Goal: Task Accomplishment & Management: Manage account settings

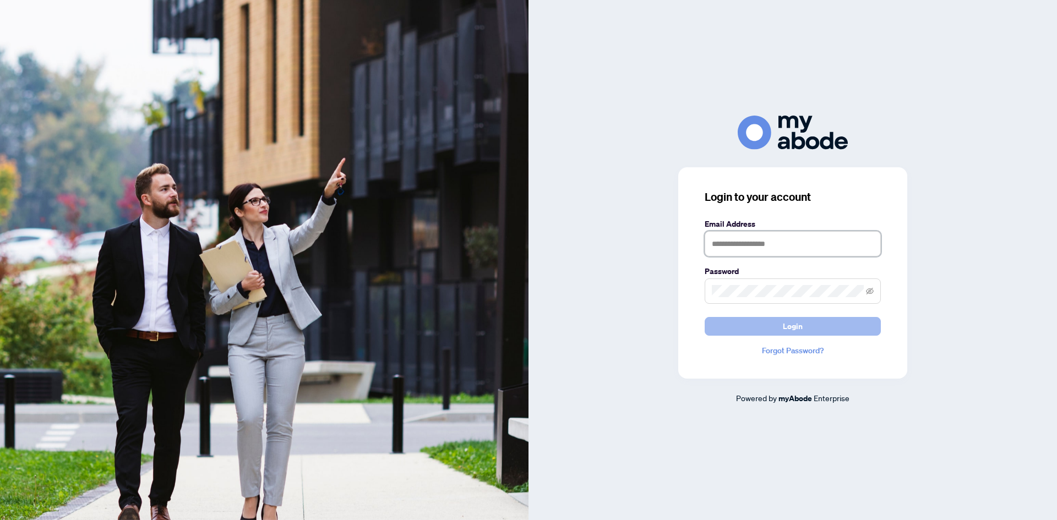
type input "**********"
click at [739, 334] on button "Login" at bounding box center [793, 326] width 176 height 19
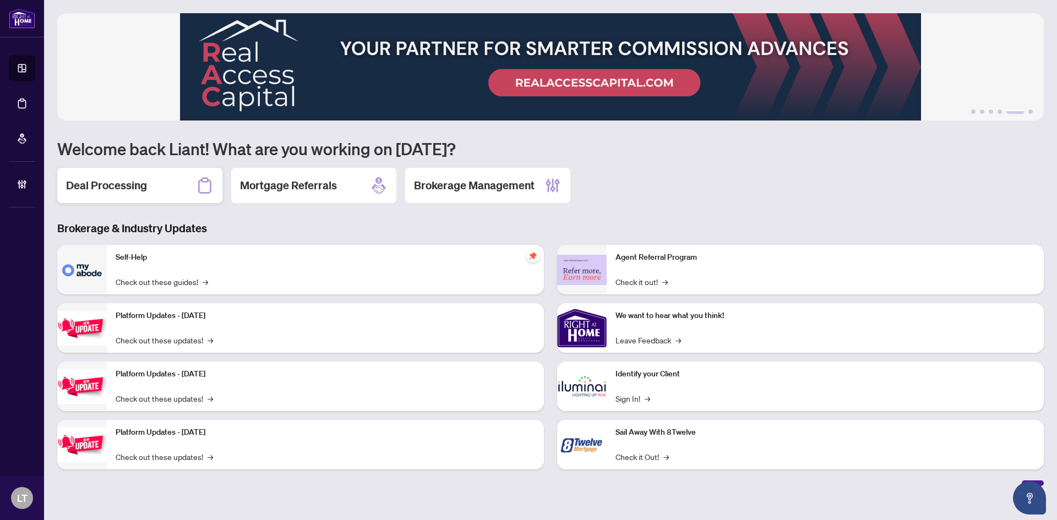
click at [119, 192] on h2 "Deal Processing" at bounding box center [106, 185] width 81 height 15
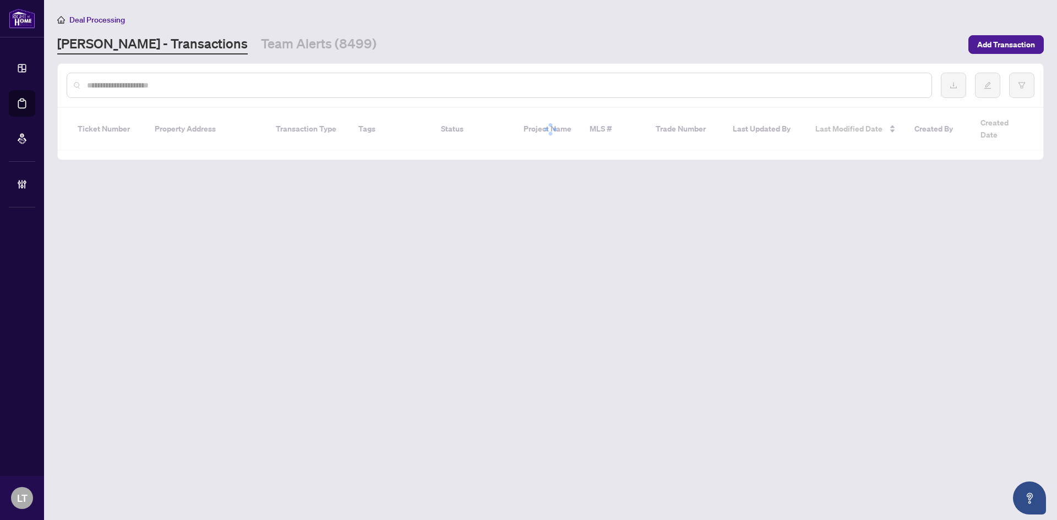
click at [117, 83] on input "text" at bounding box center [505, 85] width 836 height 12
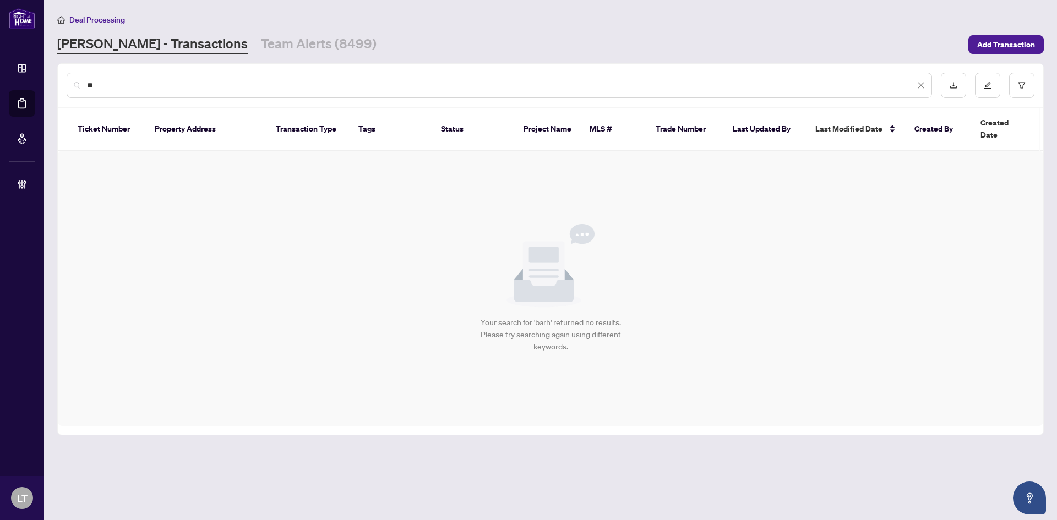
type input "*"
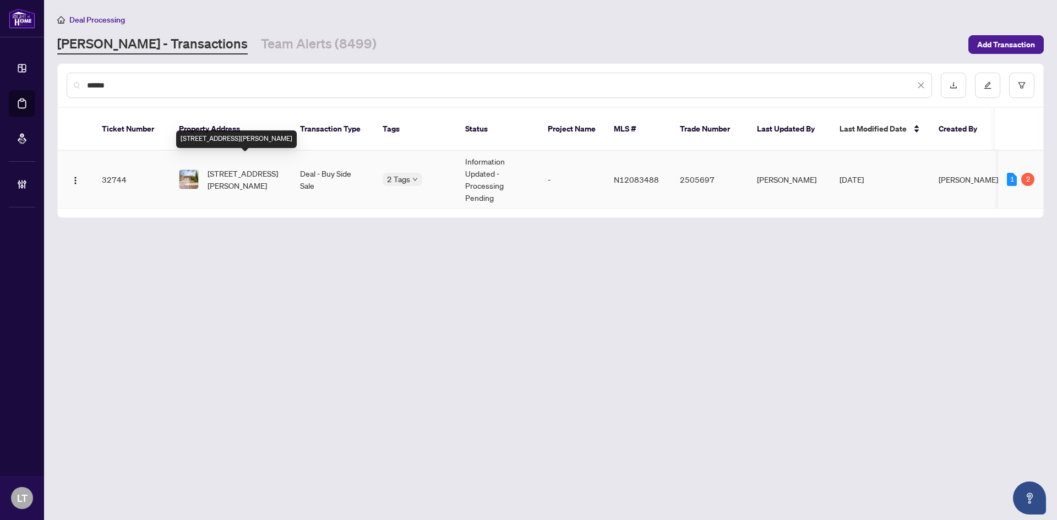
type input "******"
click at [237, 168] on span "[STREET_ADDRESS][PERSON_NAME]" at bounding box center [245, 179] width 75 height 24
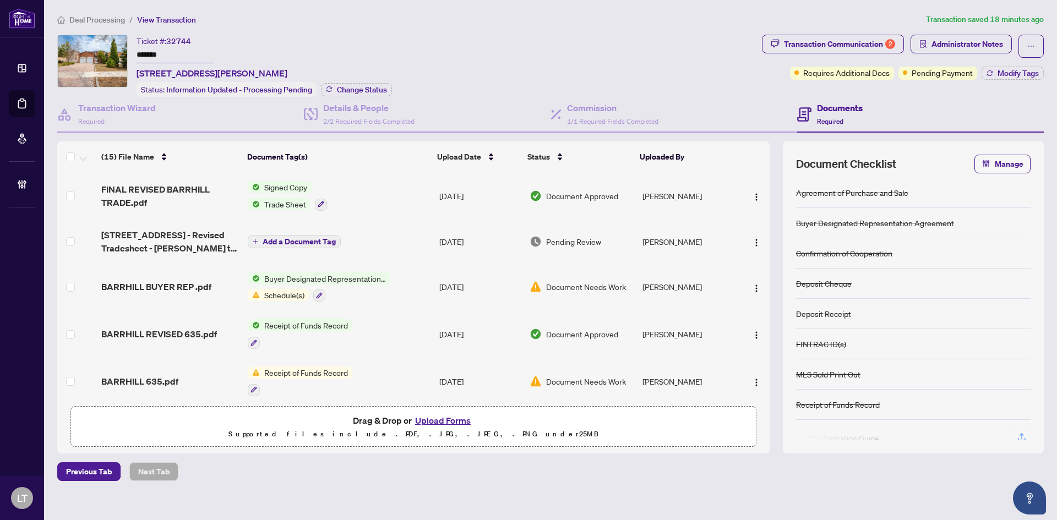
click at [89, 20] on span "Deal Processing" at bounding box center [97, 20] width 56 height 10
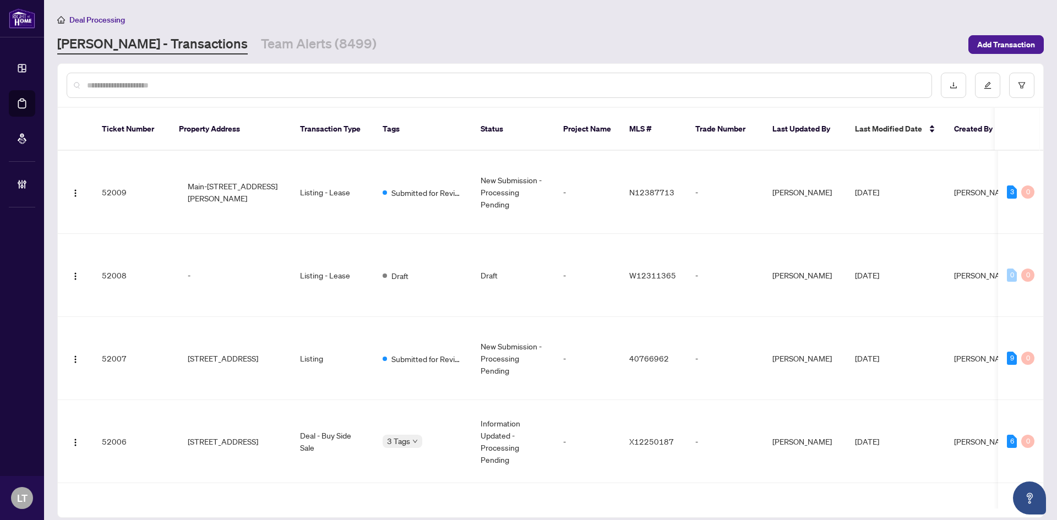
drag, startPoint x: 123, startPoint y: 95, endPoint x: 119, endPoint y: 79, distance: 16.6
click at [123, 94] on div at bounding box center [499, 85] width 865 height 25
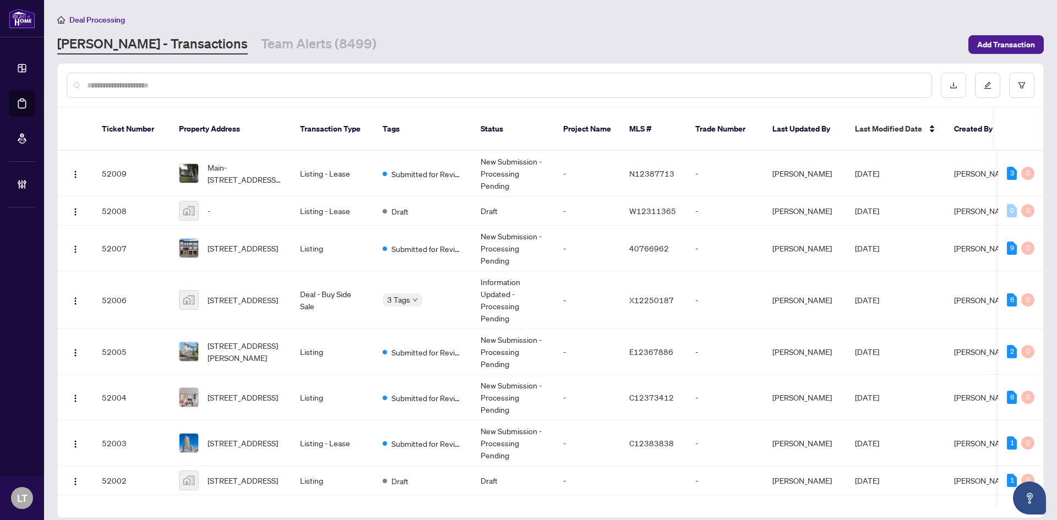
click at [119, 78] on div at bounding box center [499, 85] width 865 height 25
click at [118, 84] on input "text" at bounding box center [505, 85] width 836 height 12
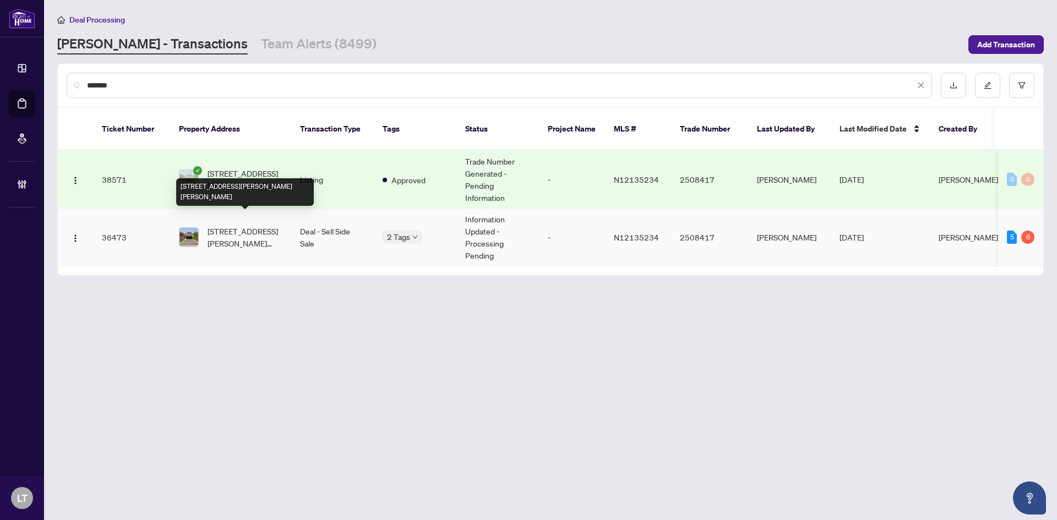
type input "*******"
click at [245, 225] on span "[STREET_ADDRESS][PERSON_NAME][PERSON_NAME]" at bounding box center [245, 237] width 75 height 24
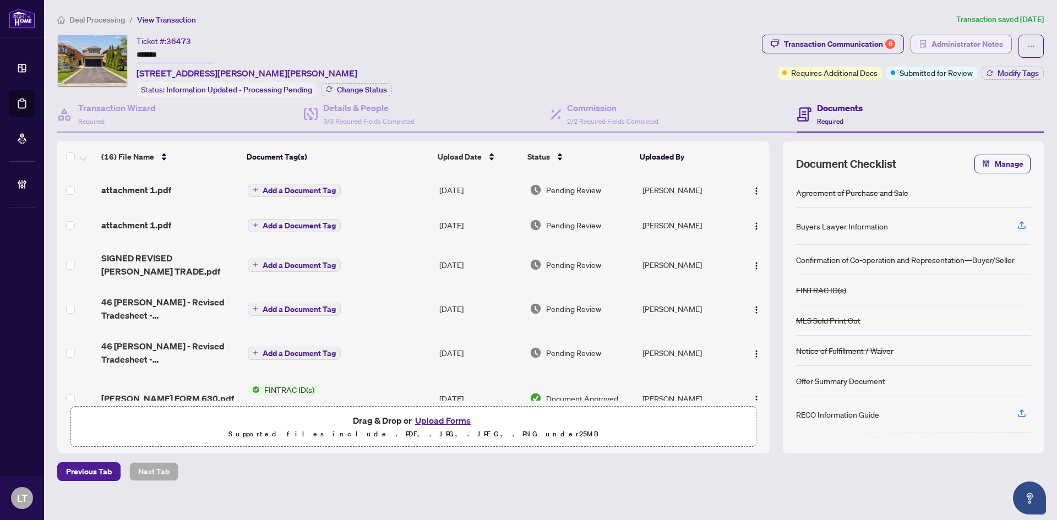
click at [951, 48] on span "Administrator Notes" at bounding box center [967, 44] width 72 height 18
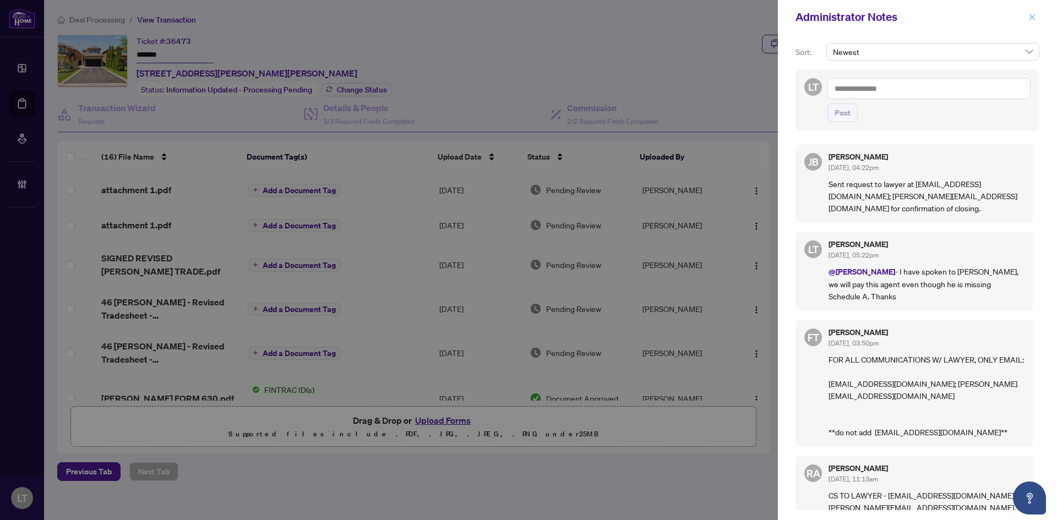
click at [1032, 16] on icon "close" at bounding box center [1032, 17] width 8 height 8
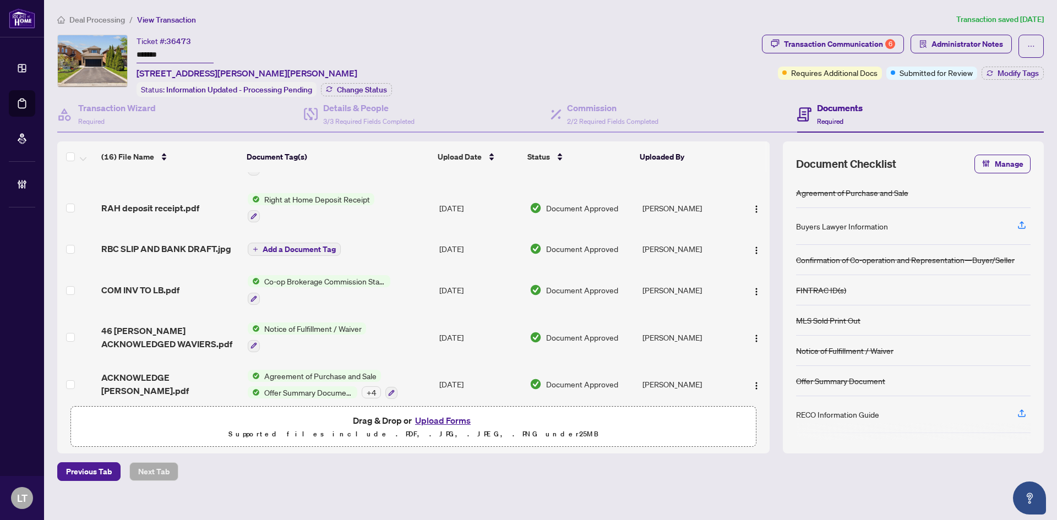
scroll to position [483, 0]
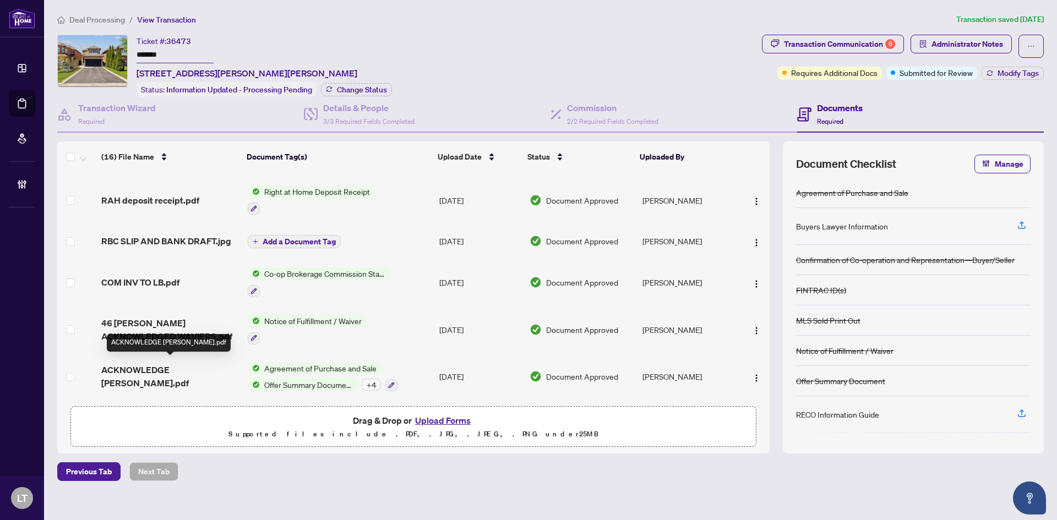
click at [159, 366] on span "ACKNOWLEDGE [PERSON_NAME].pdf" at bounding box center [170, 376] width 138 height 26
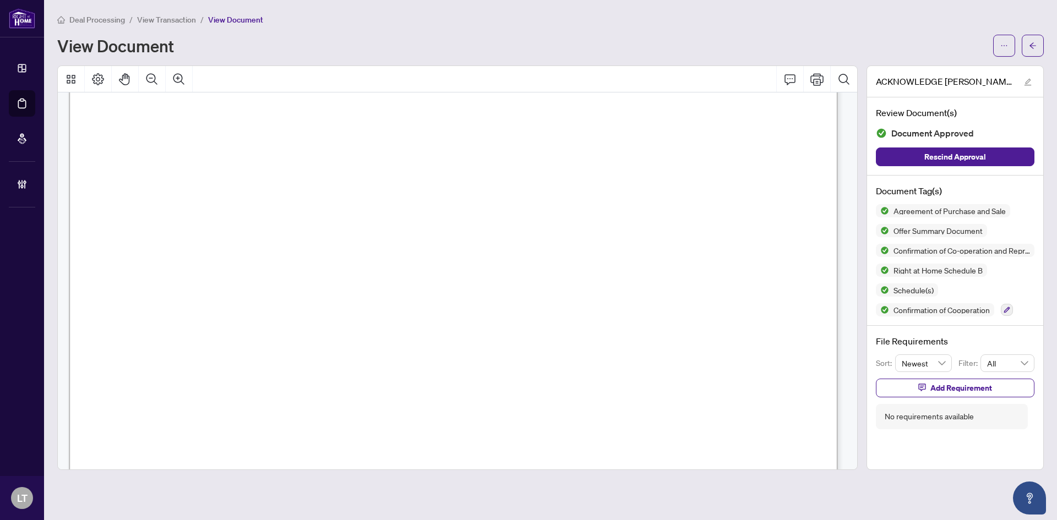
scroll to position [4018, 0]
click at [1039, 47] on button "button" at bounding box center [1033, 46] width 22 height 22
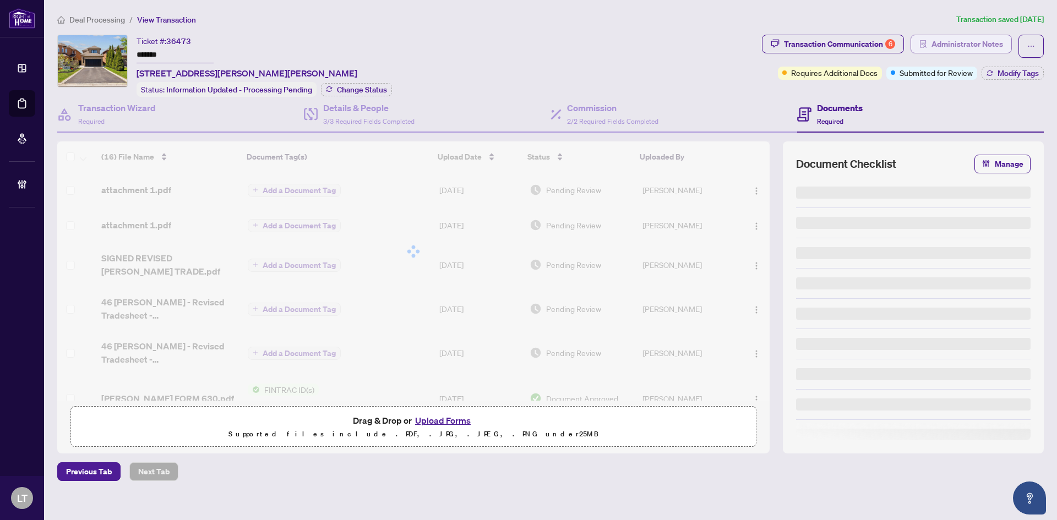
click at [981, 48] on span "Administrator Notes" at bounding box center [967, 44] width 72 height 18
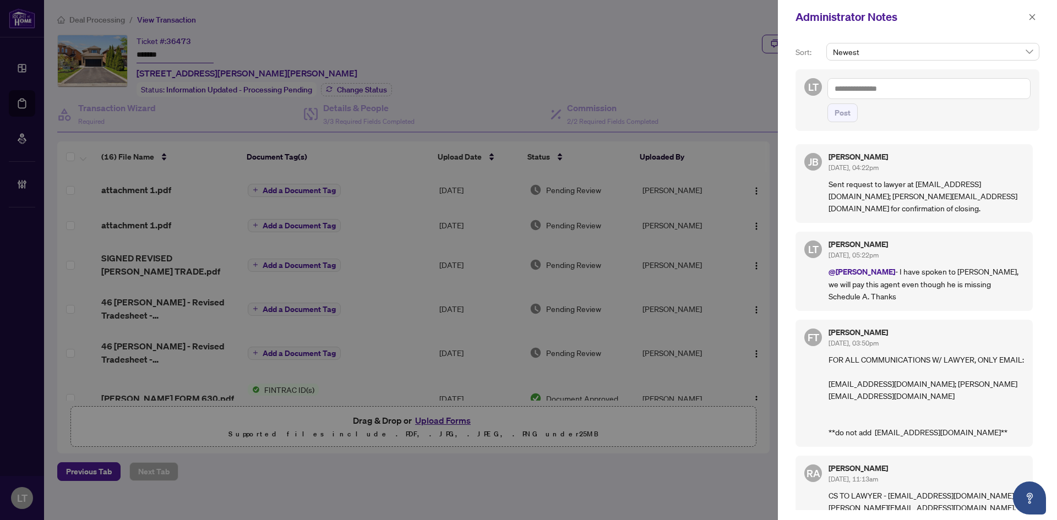
click at [855, 93] on textarea at bounding box center [928, 88] width 203 height 21
click at [899, 86] on textarea at bounding box center [928, 88] width 203 height 21
click at [876, 93] on span "[PERSON_NAME]" at bounding box center [915, 96] width 119 height 10
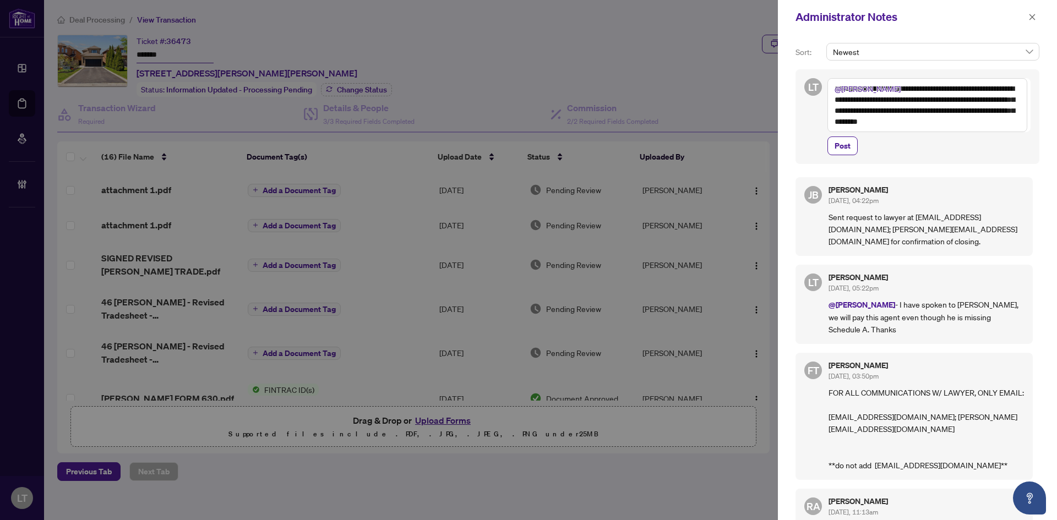
click at [926, 124] on textarea "**********" at bounding box center [927, 105] width 200 height 54
type textarea "**********"
click at [850, 140] on span "Post" at bounding box center [843, 146] width 16 height 18
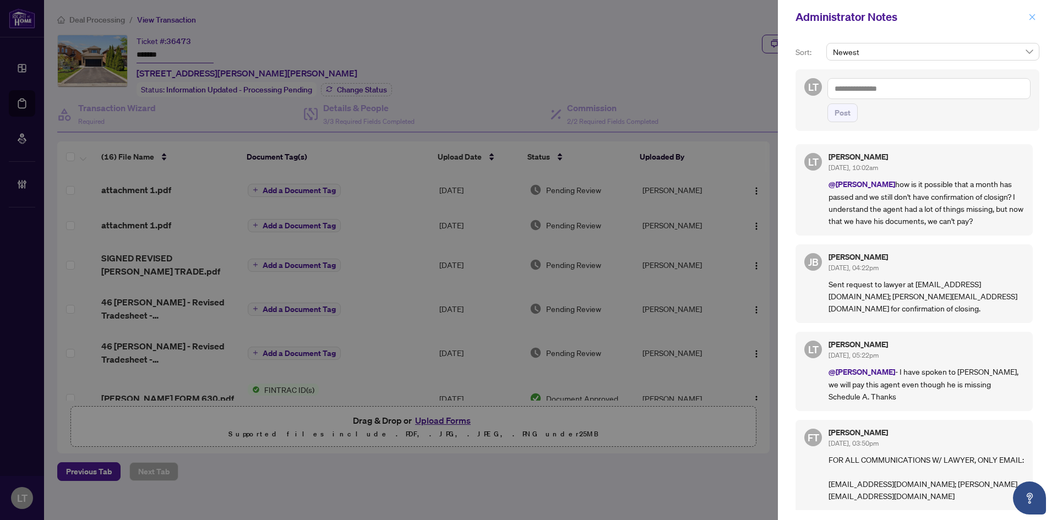
drag, startPoint x: 1035, startPoint y: 20, endPoint x: 994, endPoint y: 39, distance: 45.1
click at [1034, 20] on icon "close" at bounding box center [1032, 17] width 6 height 6
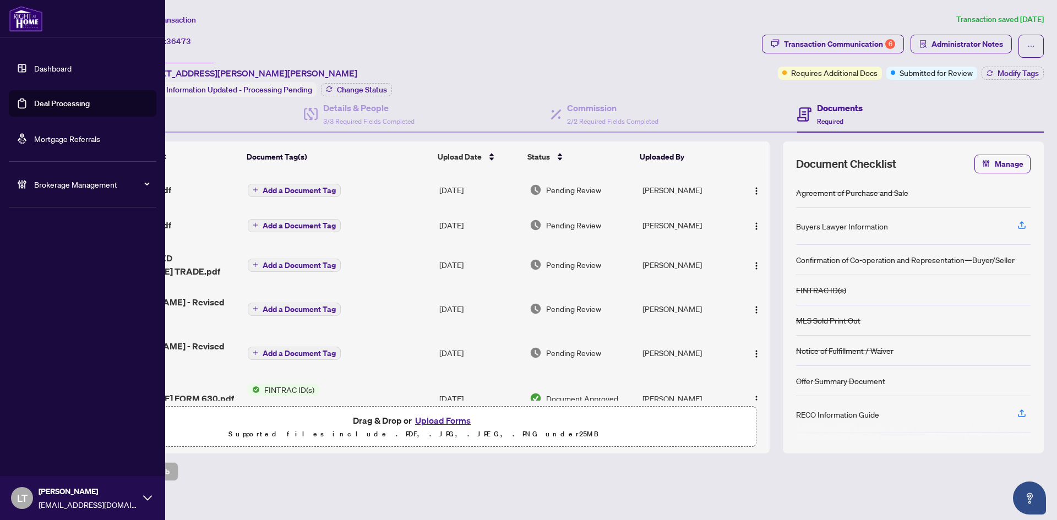
click at [10, 494] on div "LT [PERSON_NAME] [EMAIL_ADDRESS][DOMAIN_NAME]" at bounding box center [82, 498] width 165 height 44
click at [132, 499] on span "[EMAIL_ADDRESS][DOMAIN_NAME]" at bounding box center [88, 505] width 99 height 12
click at [153, 500] on div "LT [PERSON_NAME] [EMAIL_ADDRESS][DOMAIN_NAME]" at bounding box center [82, 498] width 165 height 44
click at [50, 465] on div "MY ACCOUNT Logout" at bounding box center [82, 445] width 165 height 58
click at [41, 451] on span "Logout" at bounding box center [44, 456] width 25 height 18
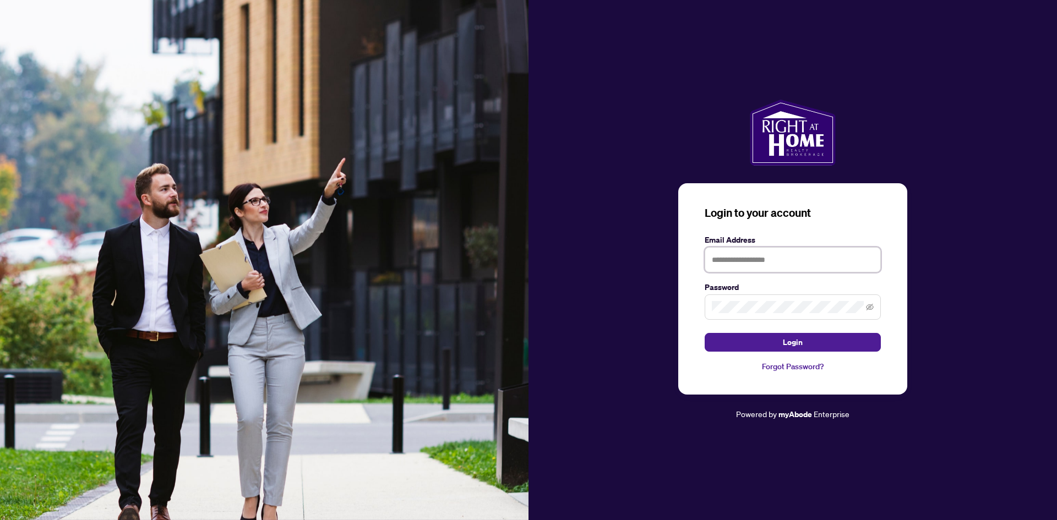
type input "**********"
click at [756, 342] on button "Login" at bounding box center [793, 342] width 176 height 19
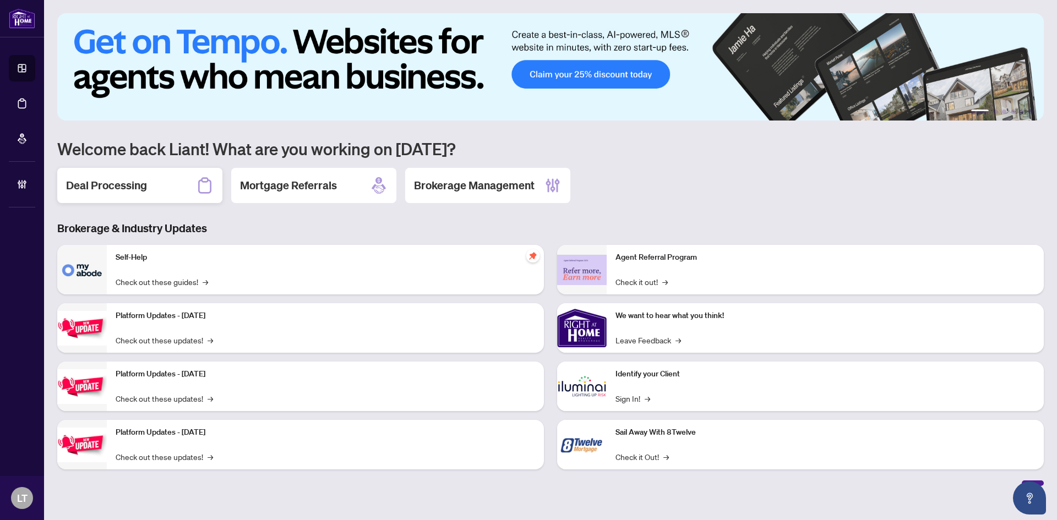
click at [127, 189] on h2 "Deal Processing" at bounding box center [106, 185] width 81 height 15
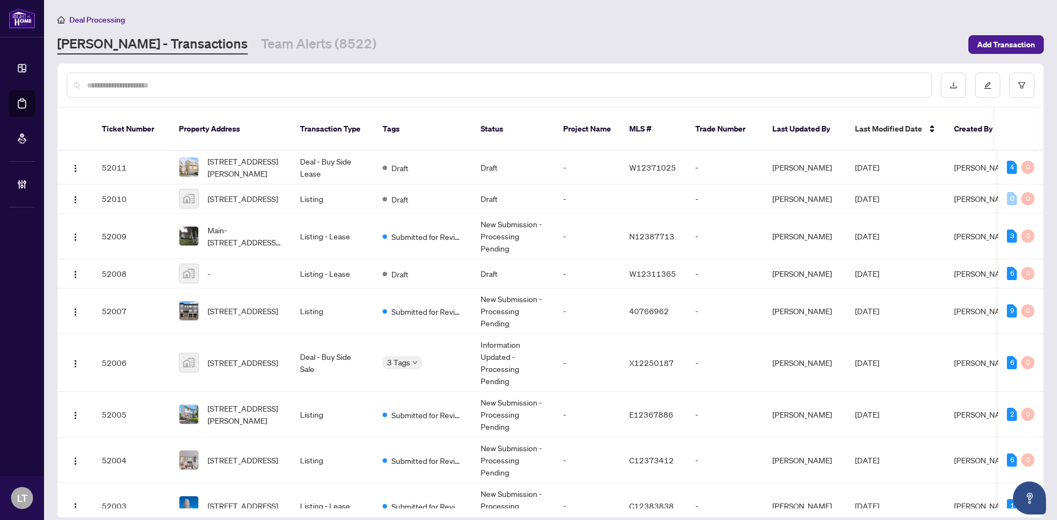
click at [116, 88] on input "text" at bounding box center [505, 85] width 836 height 12
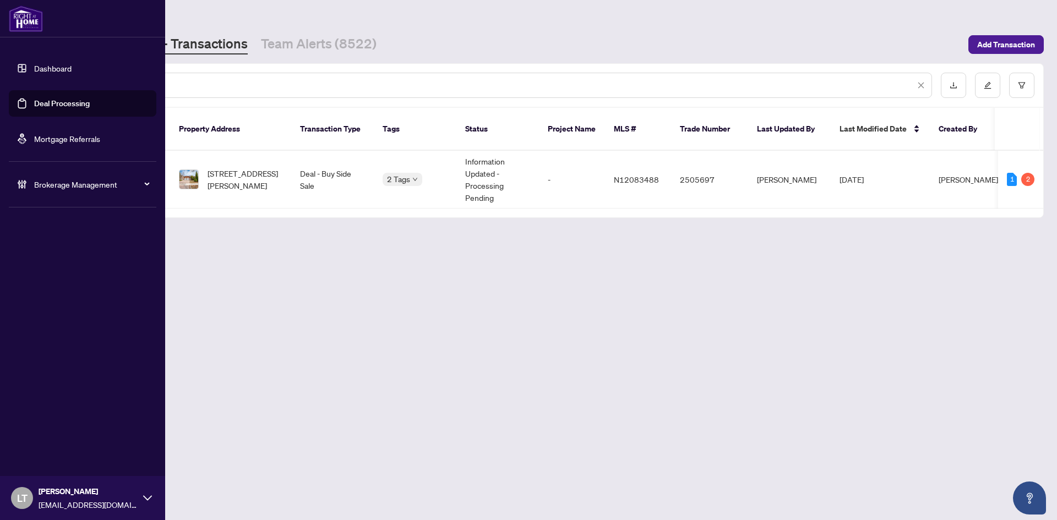
drag, startPoint x: 141, startPoint y: 88, endPoint x: 37, endPoint y: 76, distance: 104.7
click at [39, 75] on div "Dashboard Deal Processing Mortgage Referrals Brokerage Management LT [PERSON_NA…" at bounding box center [528, 260] width 1057 height 520
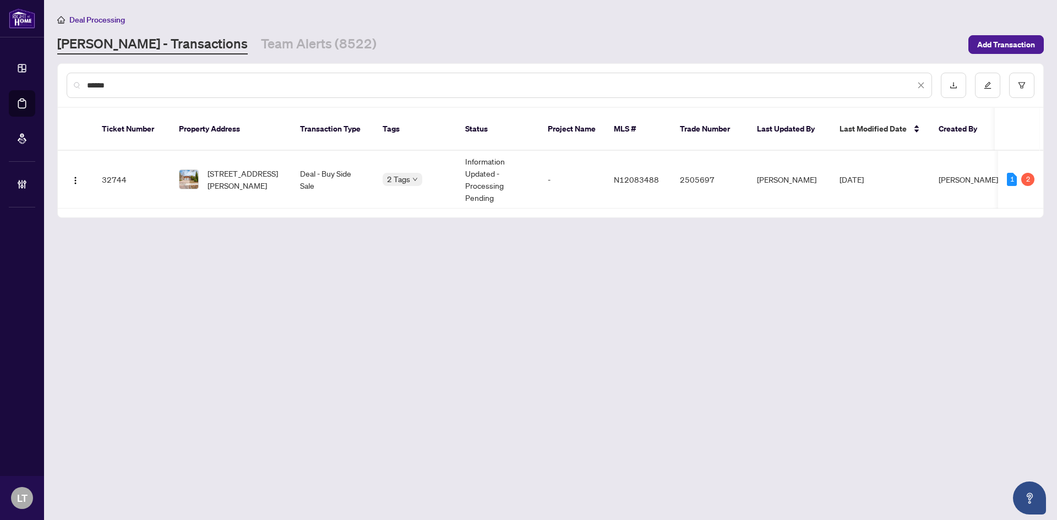
type input "******"
